Goal: Information Seeking & Learning: Find specific fact

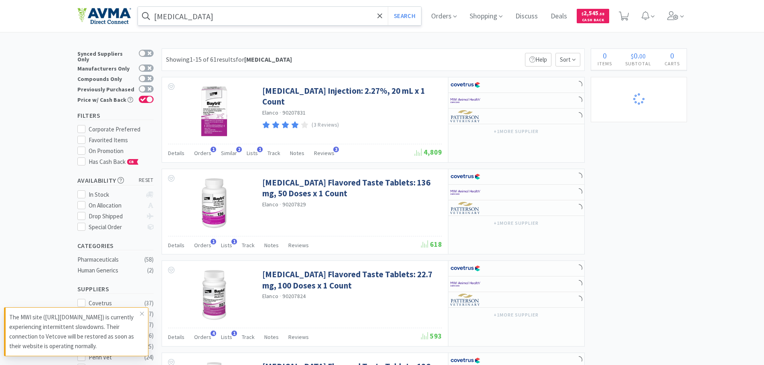
click at [238, 17] on input "[MEDICAL_DATA]" at bounding box center [279, 16] width 283 height 18
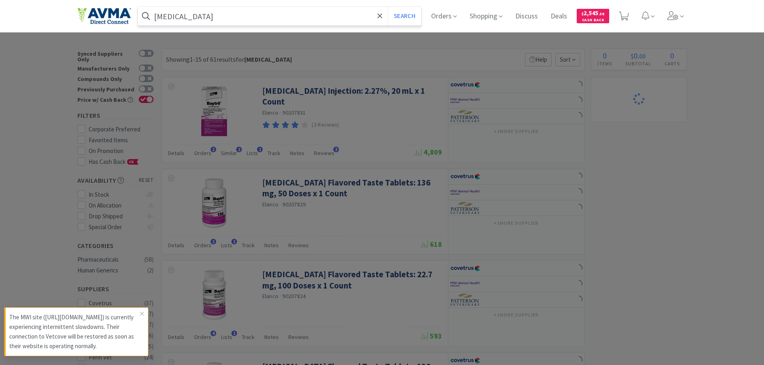
select select "2"
select select "1"
select select "2"
select select "1"
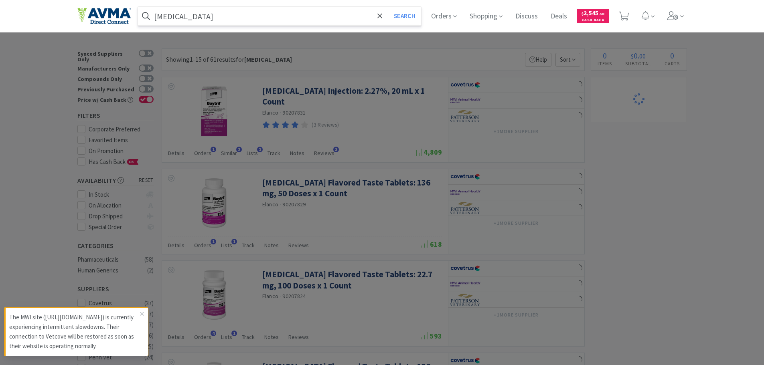
select select "3"
select select "10"
select select "3"
select select "12"
select select "6"
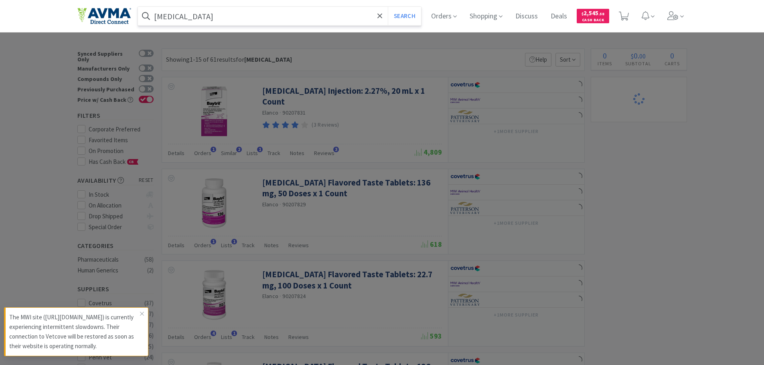
select select "20"
select select "3"
select select "8"
select select "3"
select select "1"
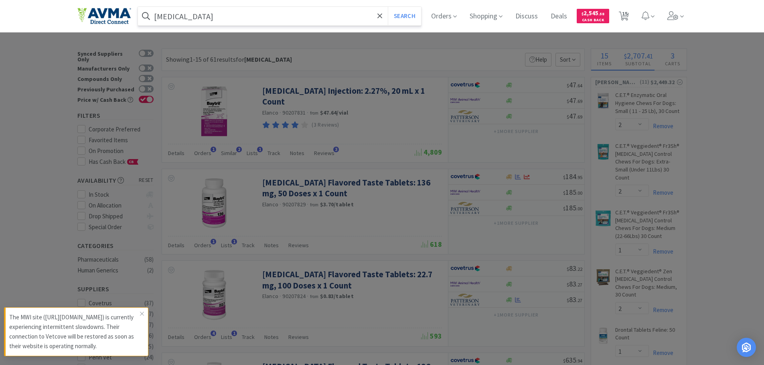
paste input "073099"
type input "073099"
click at [413, 21] on button "Search" at bounding box center [404, 16] width 33 height 18
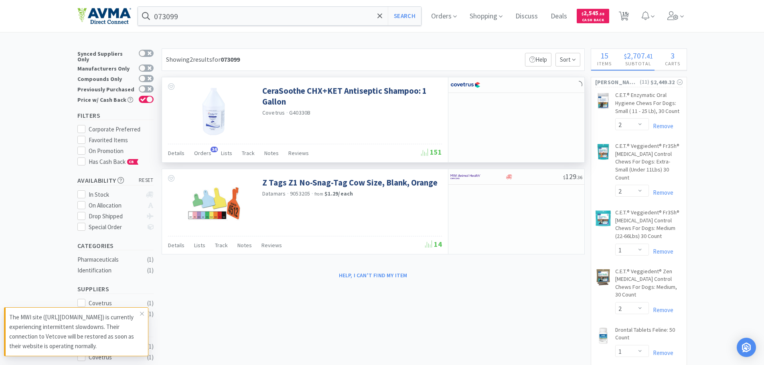
select select "1"
select select "2"
select select "1"
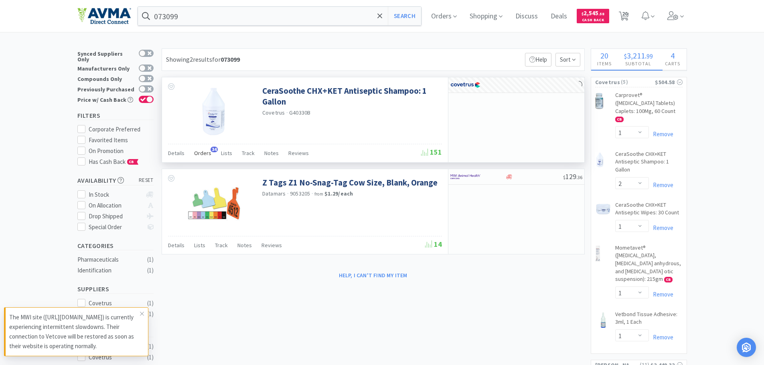
click at [206, 153] on span "Orders" at bounding box center [202, 153] width 17 height 7
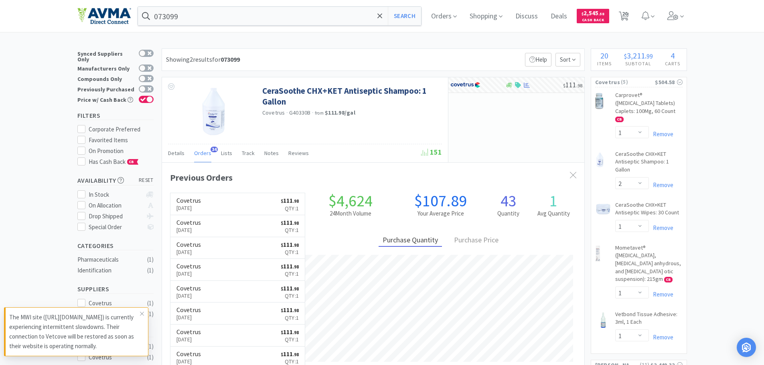
scroll to position [215, 422]
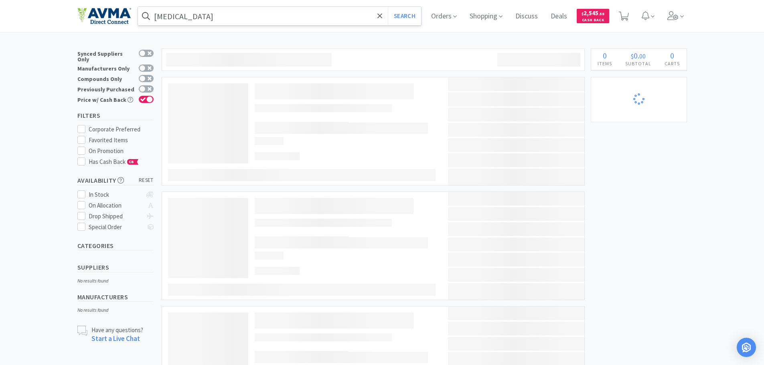
click at [267, 9] on input "[MEDICAL_DATA]" at bounding box center [279, 16] width 283 height 18
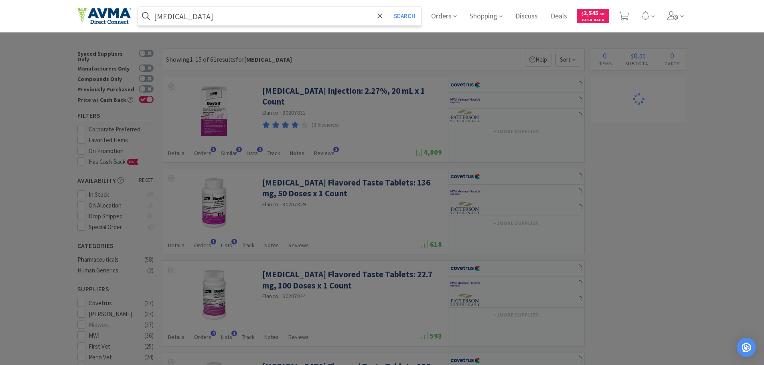
select select "1"
select select "2"
select select "1"
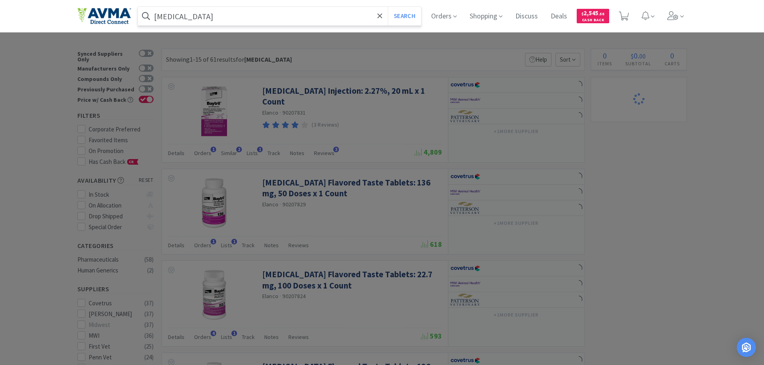
select select "2"
select select "1"
select select "2"
select select "1"
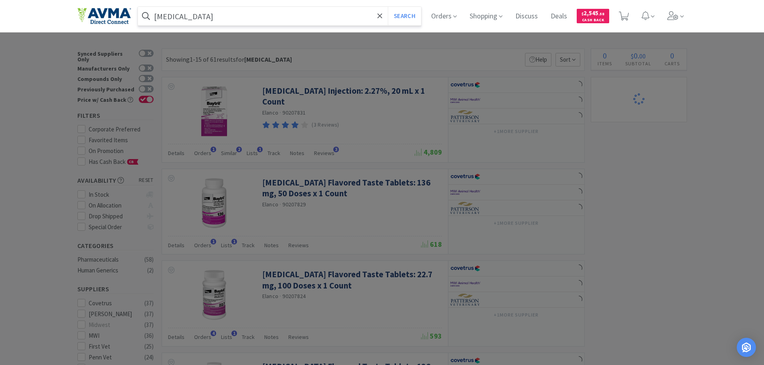
select select "3"
select select "10"
select select "3"
select select "12"
select select "6"
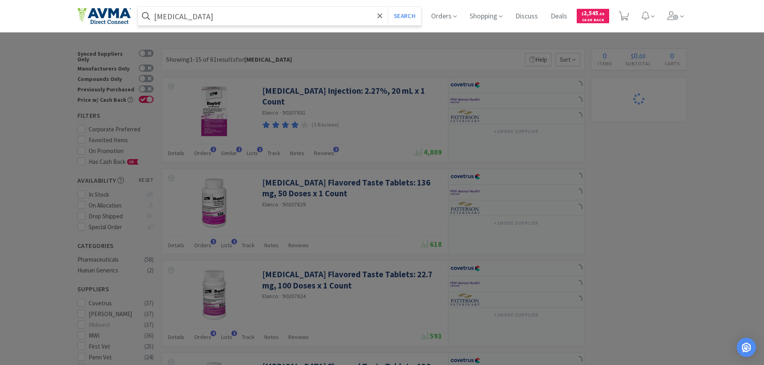
select select "20"
select select "3"
select select "8"
select select "3"
select select "1"
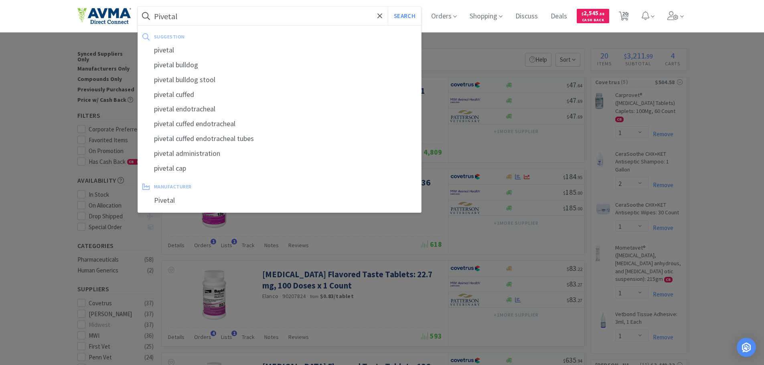
click at [388, 7] on button "Search" at bounding box center [404, 16] width 33 height 18
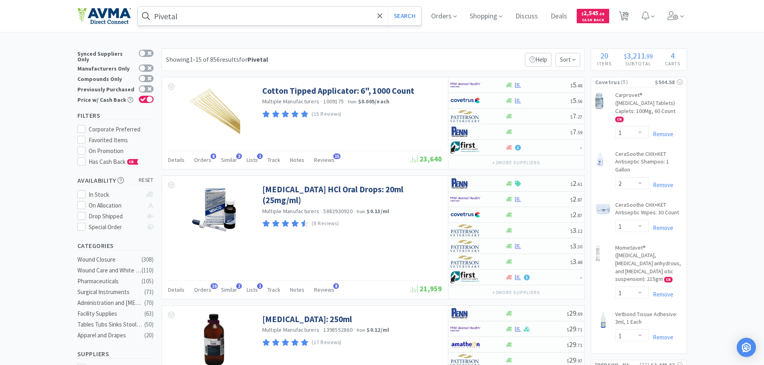
click at [174, 17] on input "Pivetal" at bounding box center [279, 16] width 283 height 18
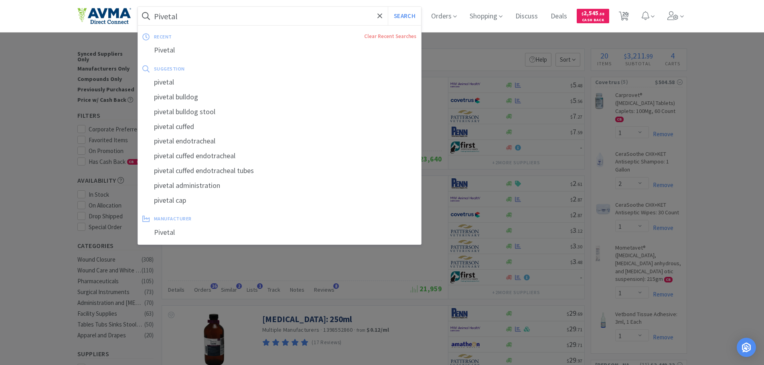
paste input "116035"
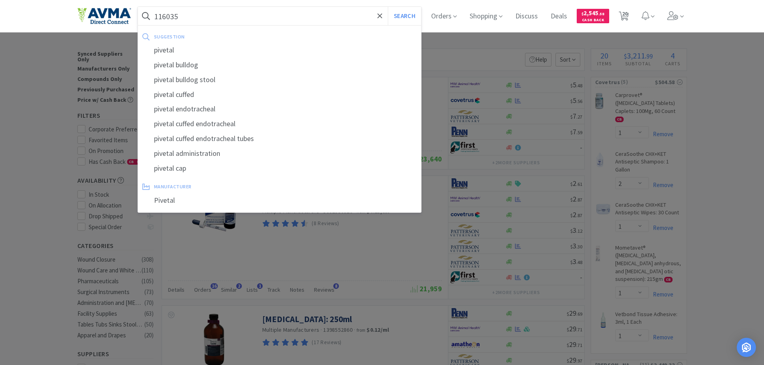
click at [388, 7] on button "Search" at bounding box center [404, 16] width 33 height 18
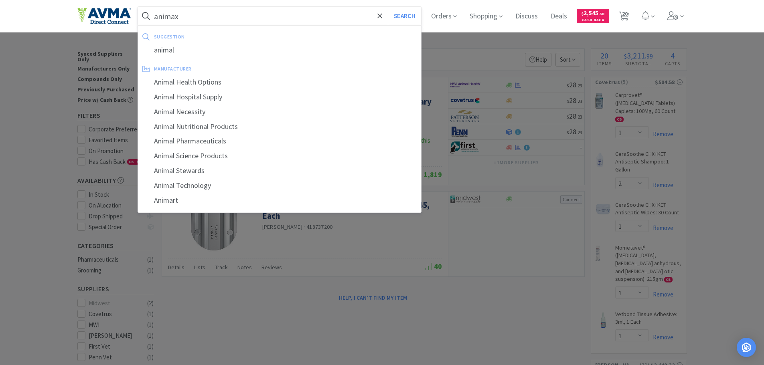
type input "animax"
click at [388, 7] on button "Search" at bounding box center [404, 16] width 33 height 18
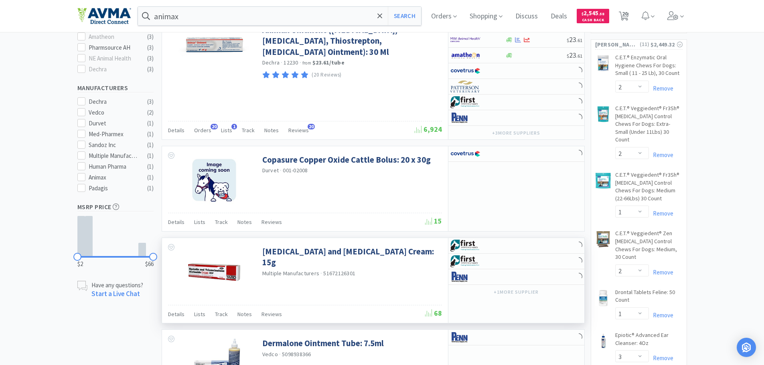
scroll to position [361, 0]
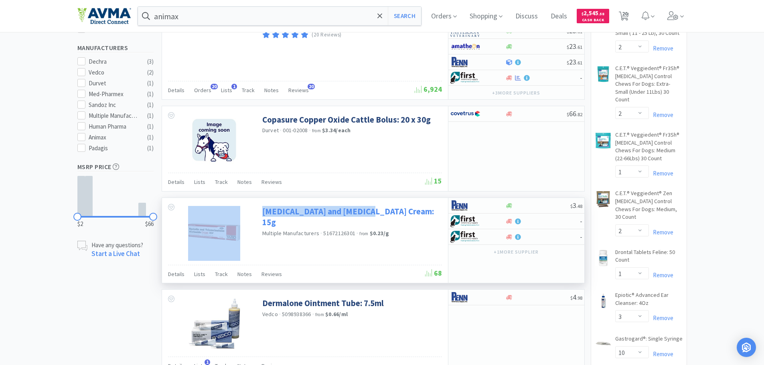
drag, startPoint x: 259, startPoint y: 212, endPoint x: 363, endPoint y: 216, distance: 104.7
click at [363, 216] on div "[MEDICAL_DATA] and [MEDICAL_DATA] Cream: 15g Multiple Manufacturers · 516721263…" at bounding box center [305, 231] width 286 height 67
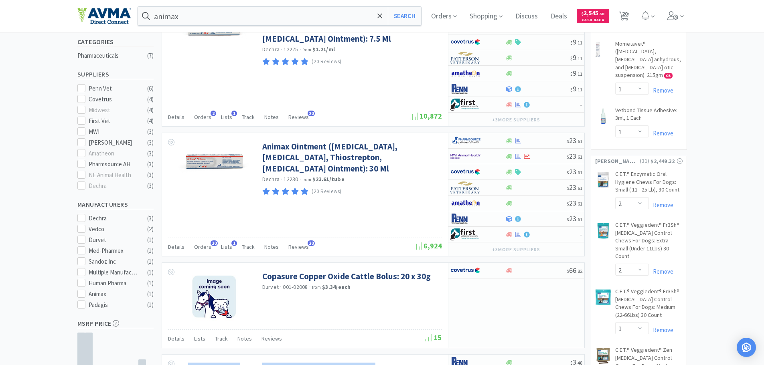
scroll to position [120, 0]
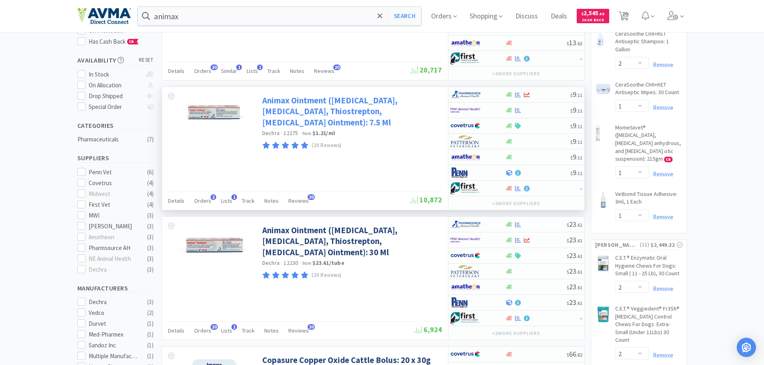
click at [323, 111] on link "Animax Ointment ([MEDICAL_DATA], [MEDICAL_DATA], Thiostrepton, [MEDICAL_DATA] O…" at bounding box center [351, 111] width 178 height 33
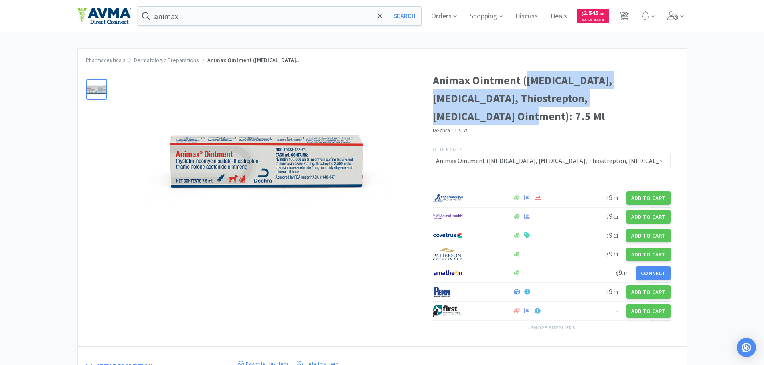
drag, startPoint x: 627, startPoint y: 99, endPoint x: 527, endPoint y: 82, distance: 101.2
click at [527, 82] on h1 "Animax Ointment ([MEDICAL_DATA], [MEDICAL_DATA], Thiostrepton, [MEDICAL_DATA] O…" at bounding box center [552, 98] width 238 height 54
copy h1 "[MEDICAL_DATA], [MEDICAL_DATA], Thiostrepton, [MEDICAL_DATA]"
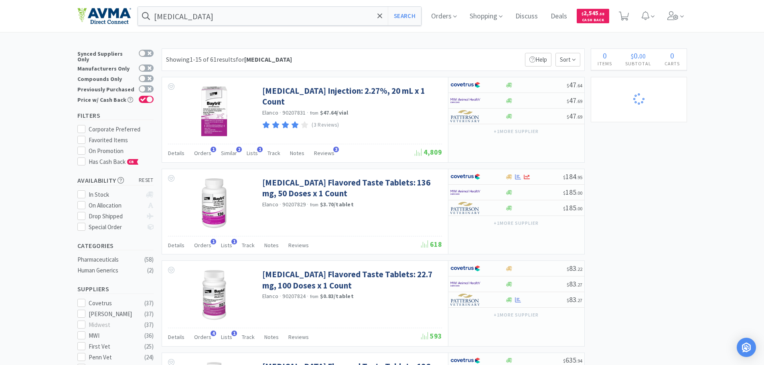
select select "1"
select select "2"
select select "1"
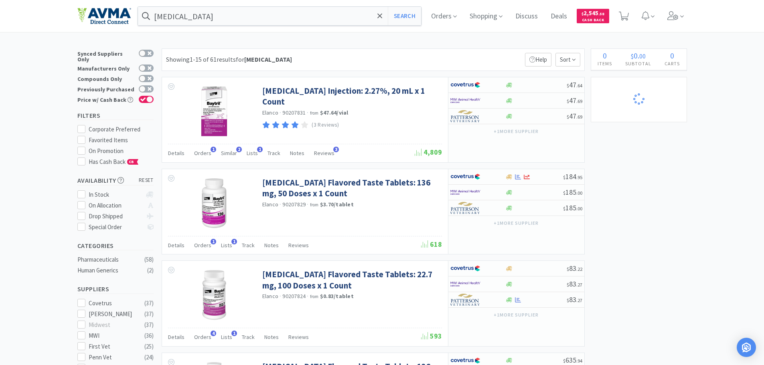
select select "2"
select select "1"
select select "2"
select select "1"
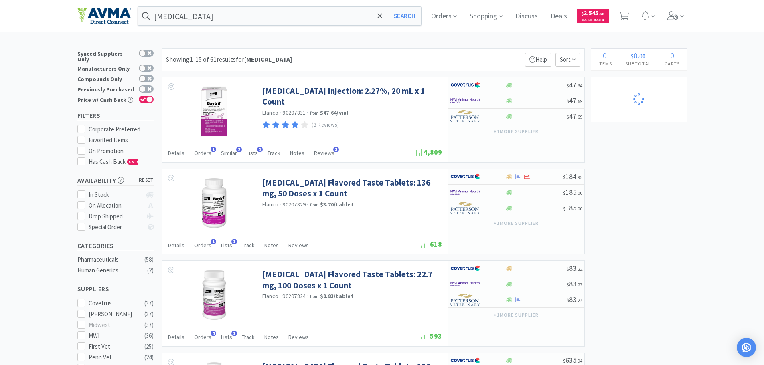
select select "3"
select select "10"
select select "3"
select select "12"
select select "6"
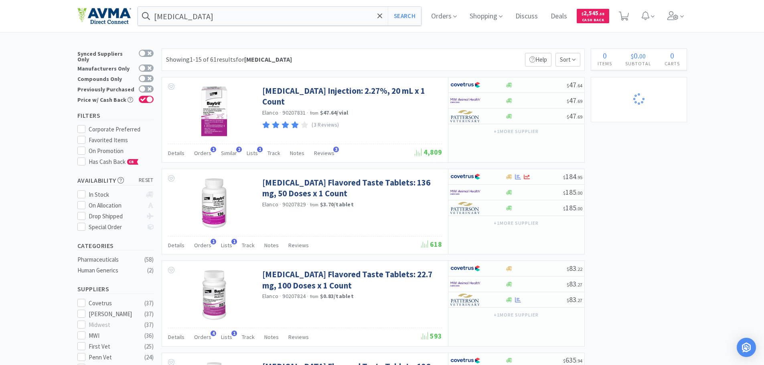
select select "20"
select select "3"
select select "8"
select select "3"
select select "1"
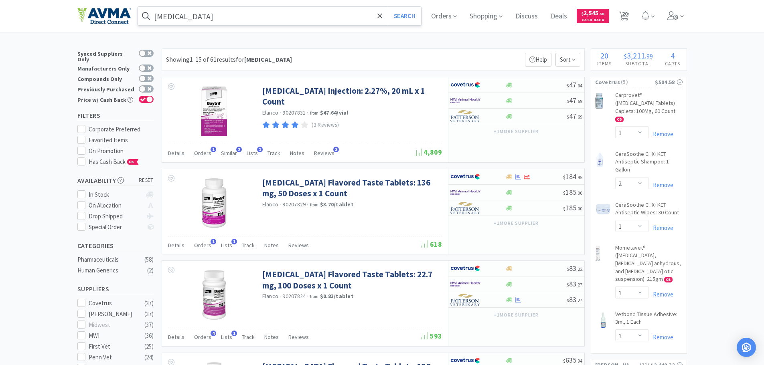
click at [194, 17] on input "[MEDICAL_DATA]" at bounding box center [279, 16] width 283 height 18
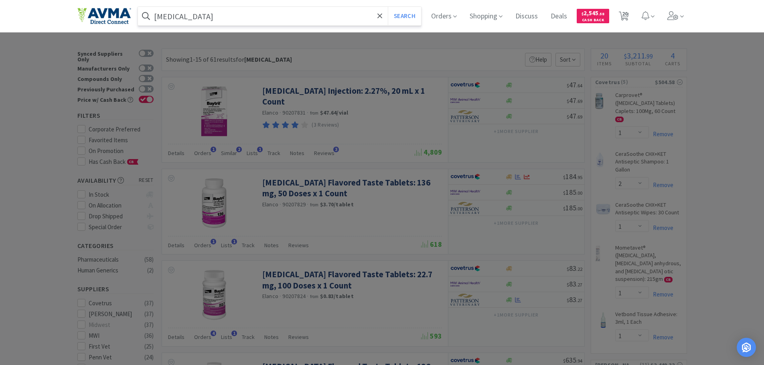
paste input "[MEDICAL_DATA], [MEDICAL_DATA], Thiostrepton, [MEDICAL_DATA]"
type input "[MEDICAL_DATA], [MEDICAL_DATA], Thiostrepton, [MEDICAL_DATA]"
click at [388, 7] on button "Search" at bounding box center [404, 16] width 33 height 18
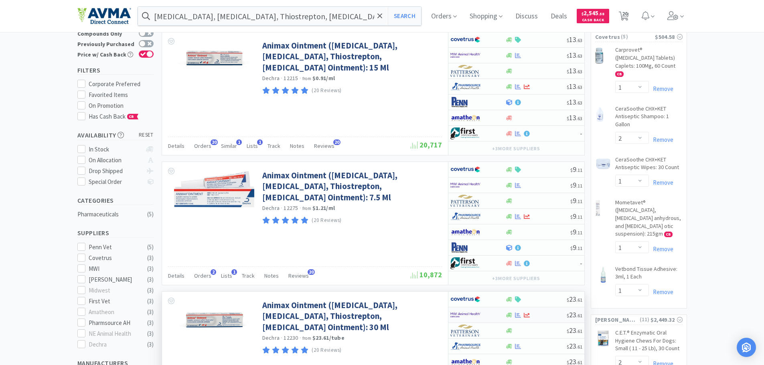
scroll to position [120, 0]
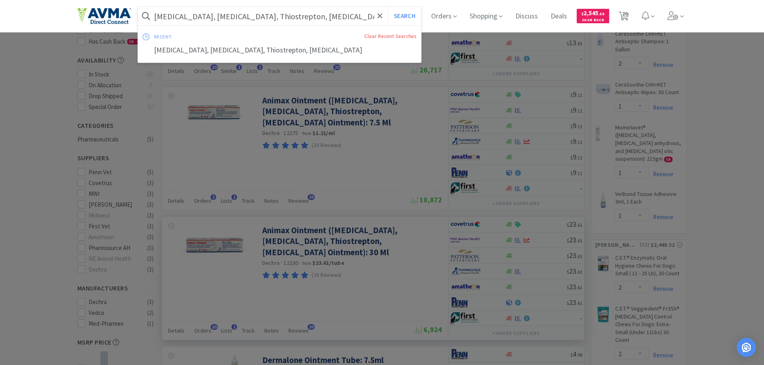
click at [260, 16] on input "[MEDICAL_DATA], [MEDICAL_DATA], Thiostrepton, [MEDICAL_DATA]" at bounding box center [279, 16] width 283 height 18
click at [382, 14] on icon at bounding box center [379, 15] width 5 height 5
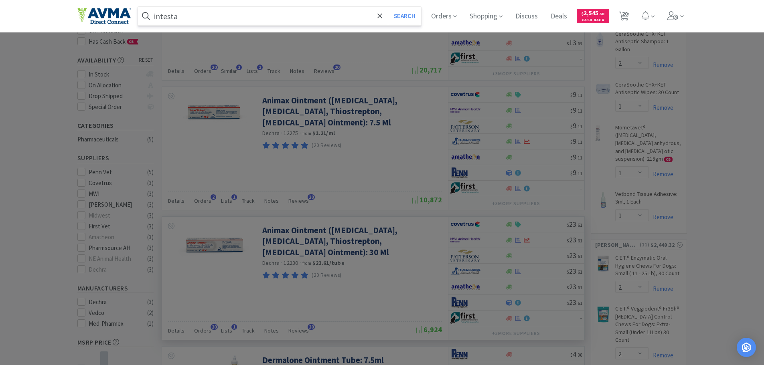
type input "intesta"
click at [388, 7] on button "Search" at bounding box center [404, 16] width 33 height 18
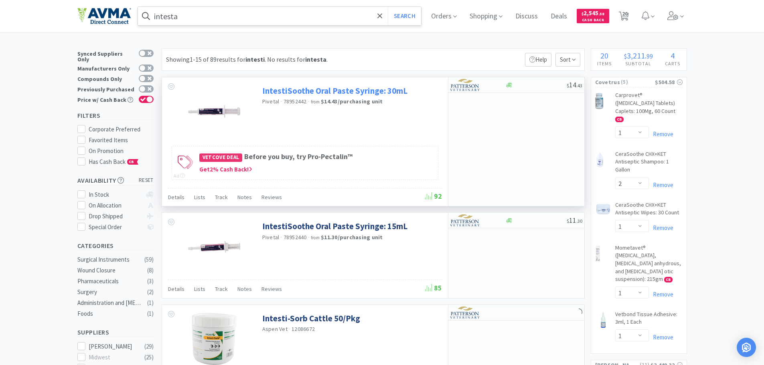
click at [283, 90] on link "IntestiSoothe Oral Paste Syringe: 30mL" at bounding box center [334, 90] width 145 height 11
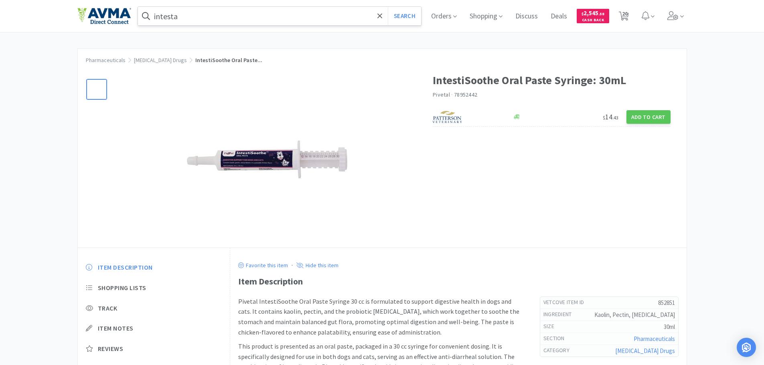
scroll to position [40, 0]
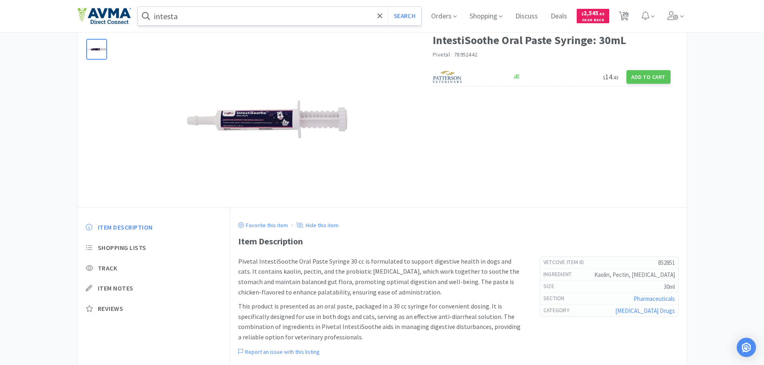
click at [261, 118] on img at bounding box center [267, 119] width 160 height 160
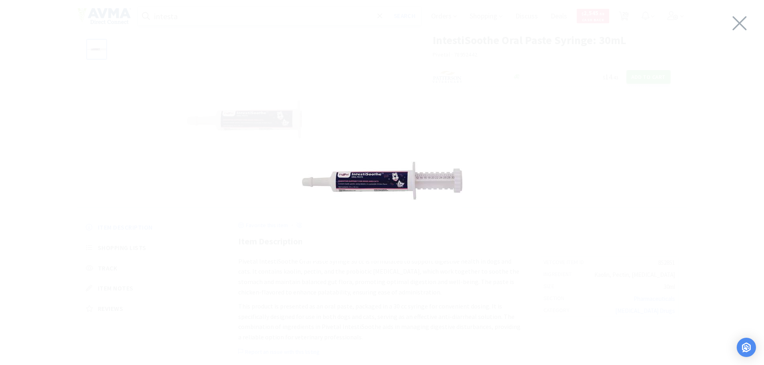
click at [399, 180] on img at bounding box center [382, 181] width 160 height 160
click at [734, 23] on icon at bounding box center [739, 23] width 17 height 22
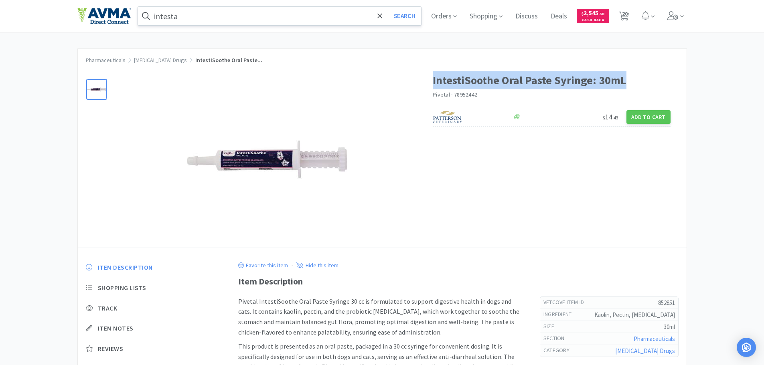
drag, startPoint x: 626, startPoint y: 80, endPoint x: 434, endPoint y: 83, distance: 192.4
click at [434, 83] on h1 "IntestiSoothe Oral Paste Syringe: 30mL" at bounding box center [552, 80] width 238 height 18
copy h1 "IntestiSoothe Oral Paste Syringe: 30mL"
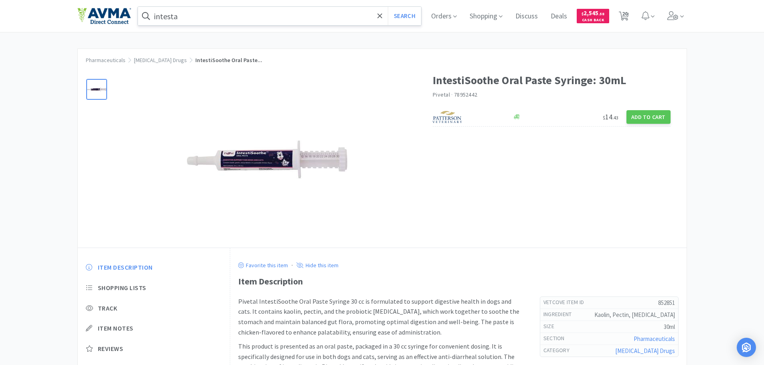
click at [469, 95] on span "78952442" at bounding box center [465, 94] width 23 height 7
copy span "78952442"
